Goal: Information Seeking & Learning: Find specific fact

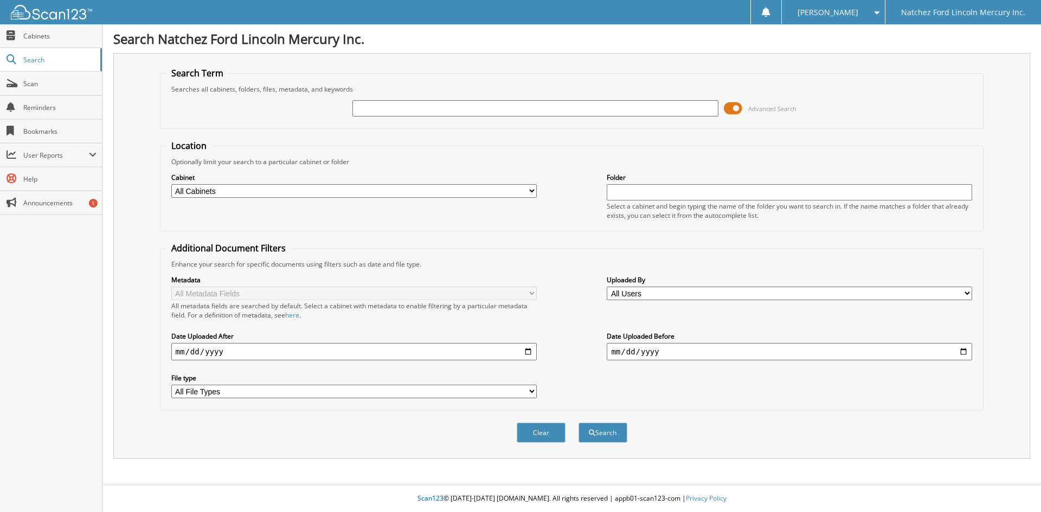
click at [384, 108] on input "text" at bounding box center [534, 108] width 365 height 16
type input "cg2126a"
click at [595, 435] on button "Search" at bounding box center [603, 433] width 49 height 20
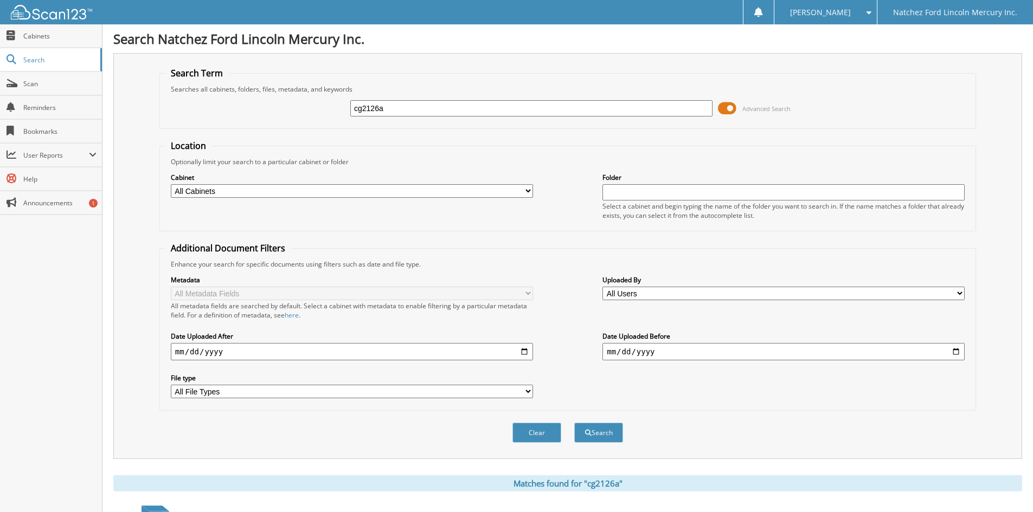
drag, startPoint x: 409, startPoint y: 108, endPoint x: 314, endPoint y: 112, distance: 95.0
click at [314, 112] on div "cg2126a Advanced Search" at bounding box center [567, 108] width 805 height 29
type input "NL1926"
click at [592, 434] on button "Search" at bounding box center [598, 433] width 49 height 20
drag, startPoint x: 363, startPoint y: 119, endPoint x: 318, endPoint y: 119, distance: 45.0
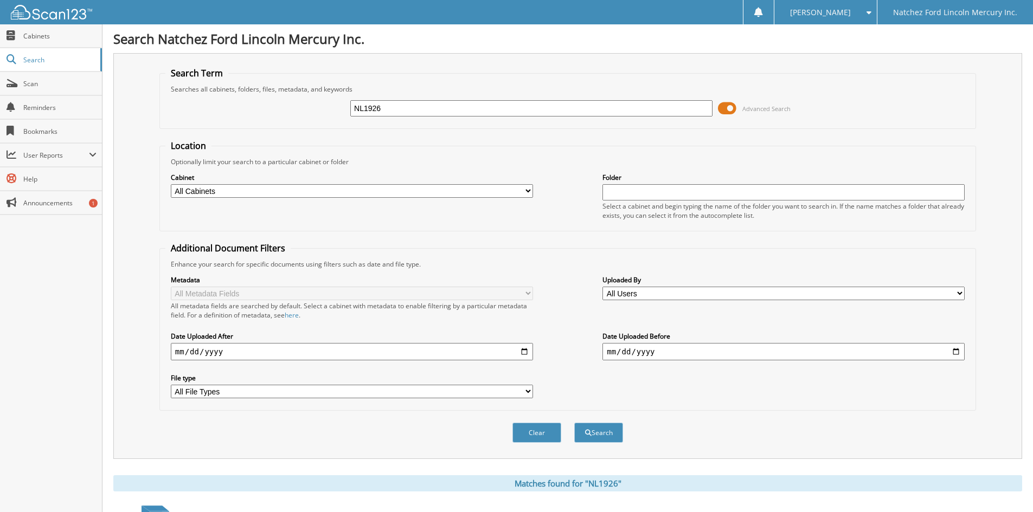
click at [318, 119] on div "NL1926 Advanced Search" at bounding box center [567, 108] width 805 height 29
type input "RMJ7691A"
click at [605, 434] on button "Search" at bounding box center [598, 433] width 49 height 20
drag, startPoint x: 394, startPoint y: 110, endPoint x: 340, endPoint y: 107, distance: 54.3
click at [340, 107] on div "RMJ7691A Advanced Search" at bounding box center [567, 108] width 805 height 29
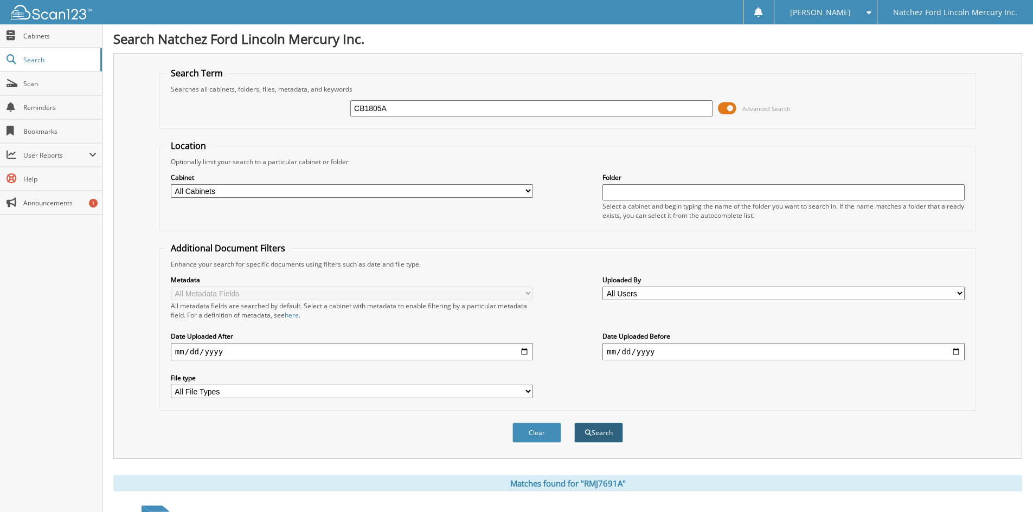
type input "CB1805A"
click at [592, 432] on button "Search" at bounding box center [598, 433] width 49 height 20
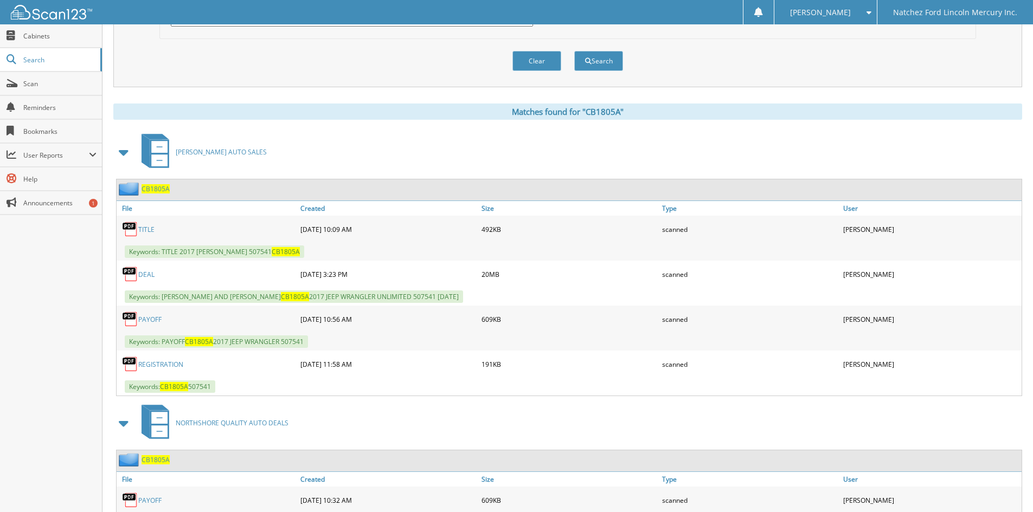
scroll to position [425, 0]
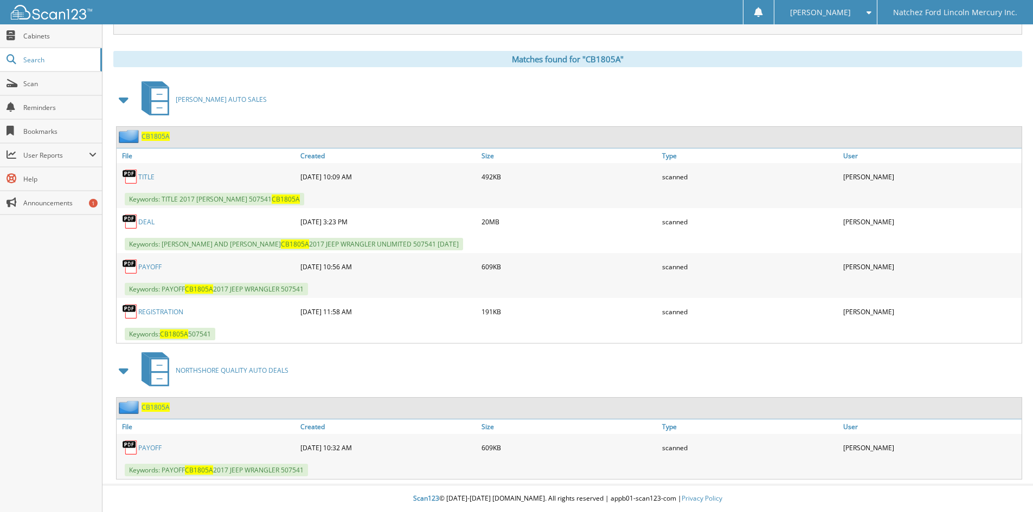
click at [149, 226] on link "DEAL" at bounding box center [146, 221] width 16 height 9
